Goal: Task Accomplishment & Management: Use online tool/utility

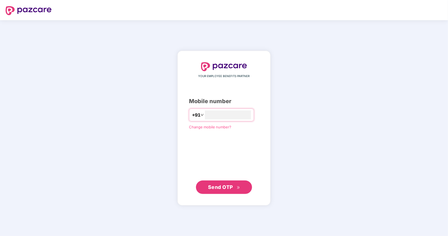
type input "**********"
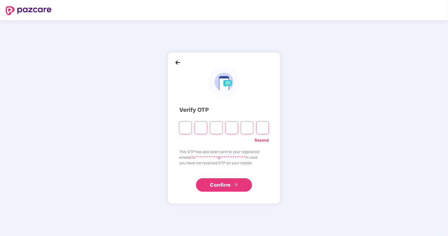
paste input "*"
type input "*"
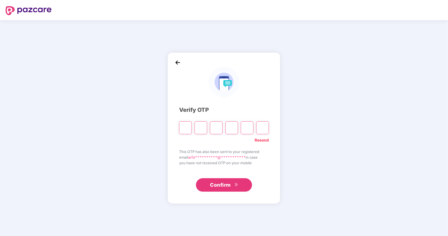
type input "*"
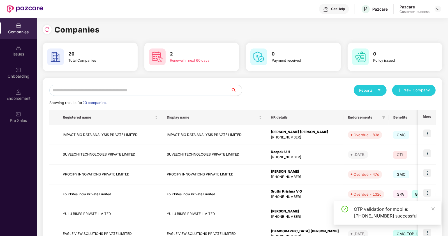
click at [104, 93] on input "text" at bounding box center [140, 90] width 182 height 11
click at [428, 131] on img at bounding box center [428, 134] width 8 height 8
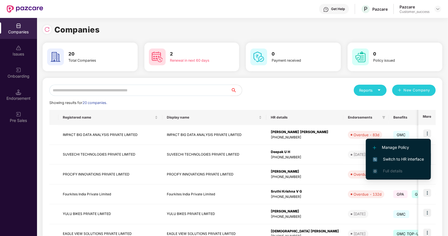
click at [403, 156] on span "Switch to HR interface" at bounding box center [398, 159] width 51 height 6
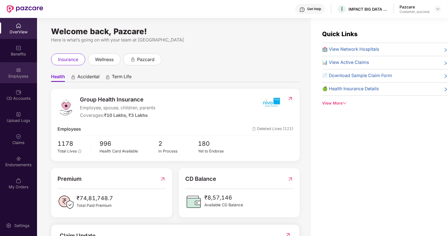
click at [21, 81] on div "Employees" at bounding box center [18, 72] width 37 height 21
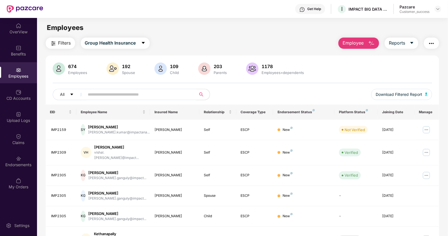
click at [118, 93] on input "text" at bounding box center [138, 94] width 101 height 8
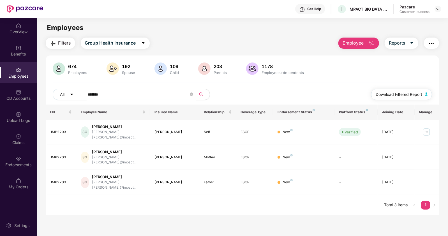
type input "*******"
click at [403, 93] on span "Download Filtered Report" at bounding box center [399, 94] width 47 height 6
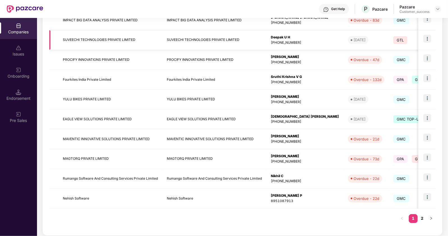
scroll to position [115, 0]
click at [422, 217] on link "2" at bounding box center [422, 218] width 9 height 8
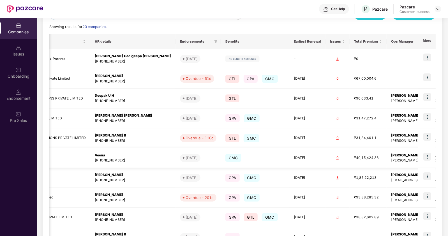
scroll to position [0, 0]
